Goal: Navigation & Orientation: Understand site structure

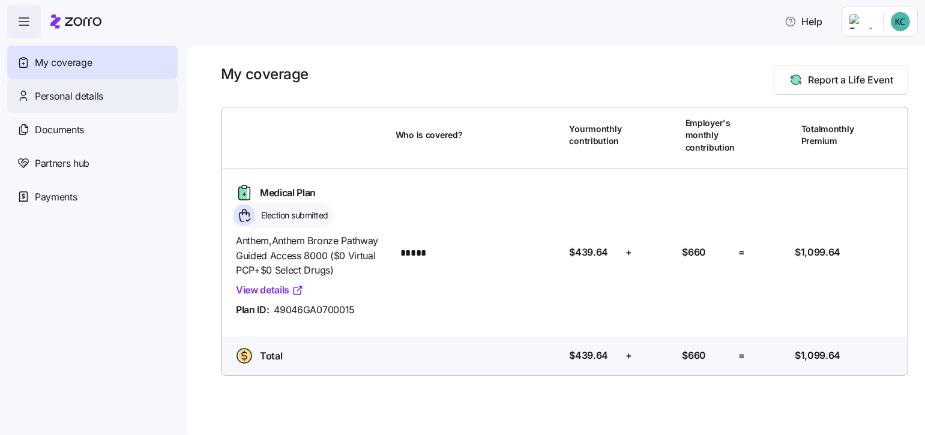
click at [69, 91] on span "Personal details" at bounding box center [69, 96] width 68 height 15
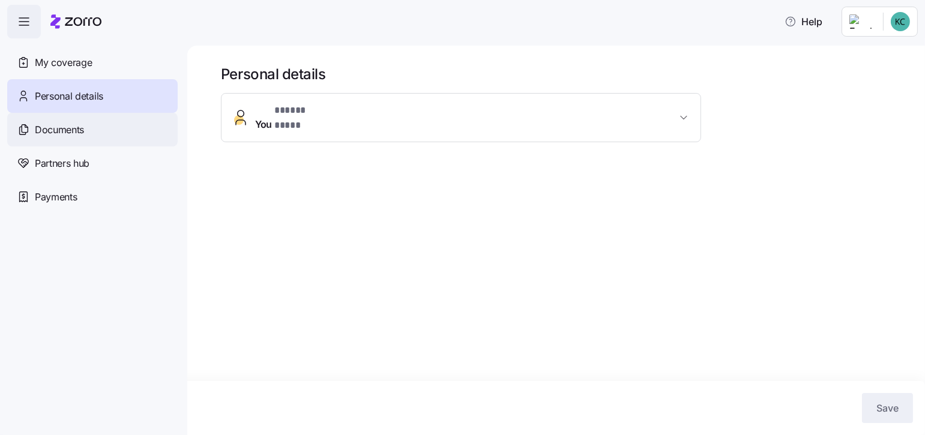
click at [55, 124] on span "Documents" at bounding box center [59, 129] width 49 height 15
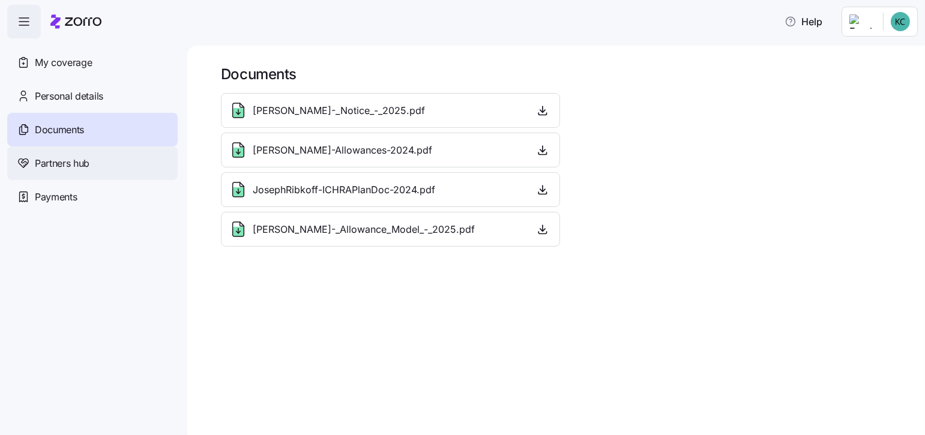
click at [40, 161] on span "Partners hub" at bounding box center [62, 163] width 55 height 15
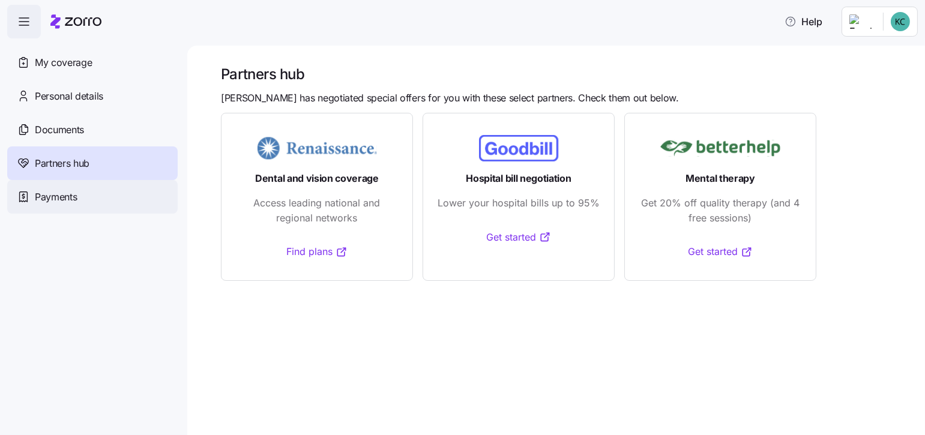
click at [47, 196] on span "Payments" at bounding box center [56, 197] width 42 height 15
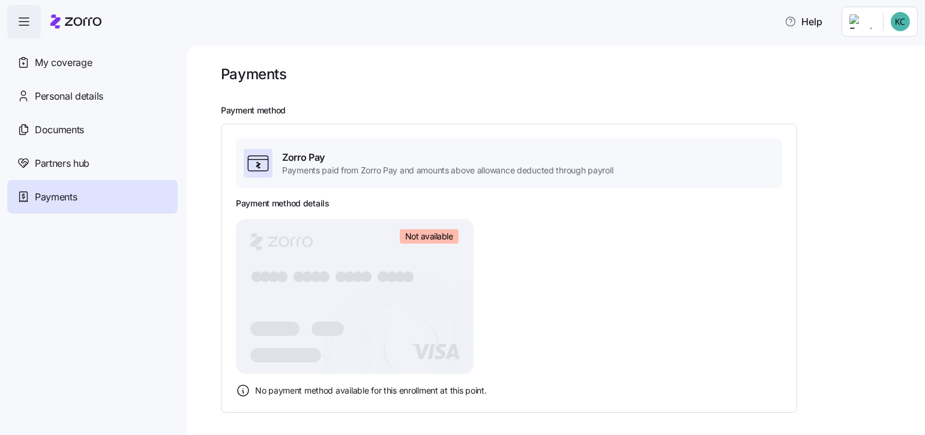
click at [888, 274] on div "Payment method Zorro Pay Payments paid from Zorro Pay and amounts above allowan…" at bounding box center [564, 258] width 687 height 307
click at [713, 370] on div "Payment method details Not available ● ● ● ● ● ● ● ● ● ● ● ● ● ● ● ● No payment…" at bounding box center [509, 297] width 546 height 200
click at [22, 15] on icon "button" at bounding box center [24, 21] width 14 height 14
